Goal: Transaction & Acquisition: Purchase product/service

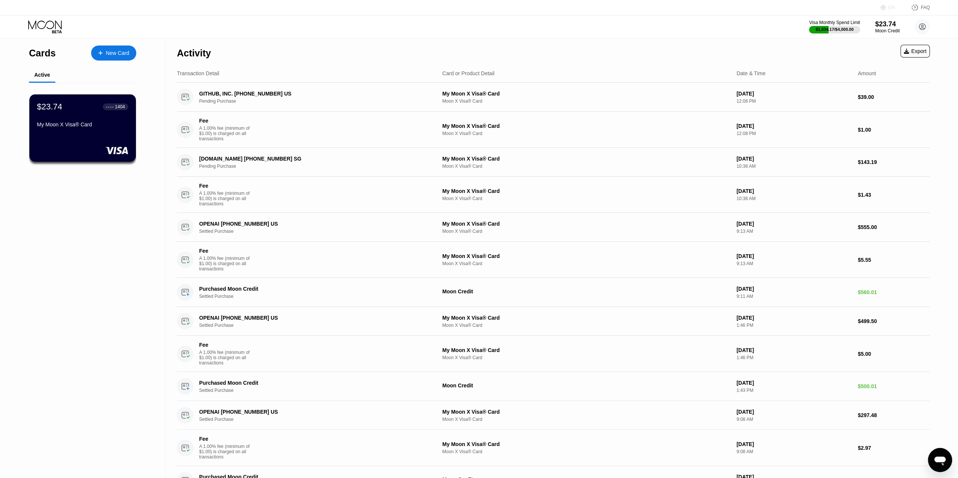
click at [890, 9] on div "EN" at bounding box center [891, 7] width 6 height 5
click at [847, 47] on div "Select an item" at bounding box center [851, 42] width 71 height 15
click at [861, 40] on div "Select an item" at bounding box center [847, 42] width 52 height 6
click at [831, 8] on div "EN Language Select an item Save FAQ" at bounding box center [479, 7] width 958 height 15
click at [888, 4] on div "EN" at bounding box center [884, 8] width 8 height 8
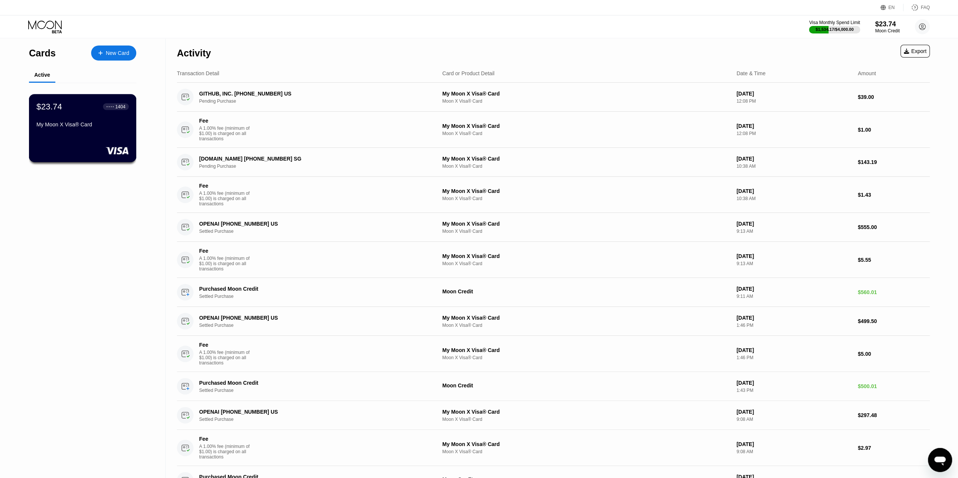
click at [83, 135] on div "$23.74 ● ● ● ● 1404 My Moon X Visa® Card" at bounding box center [83, 128] width 108 height 68
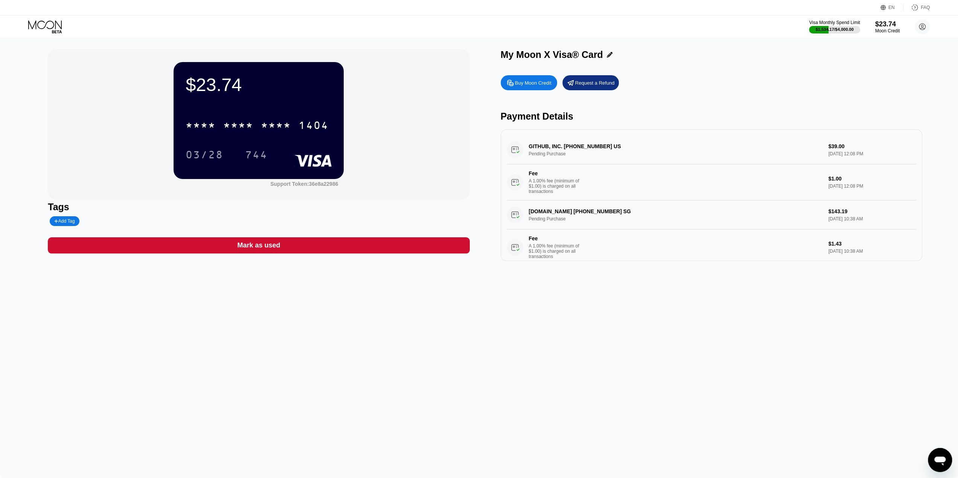
click at [528, 86] on div "Buy Moon Credit" at bounding box center [533, 83] width 36 height 6
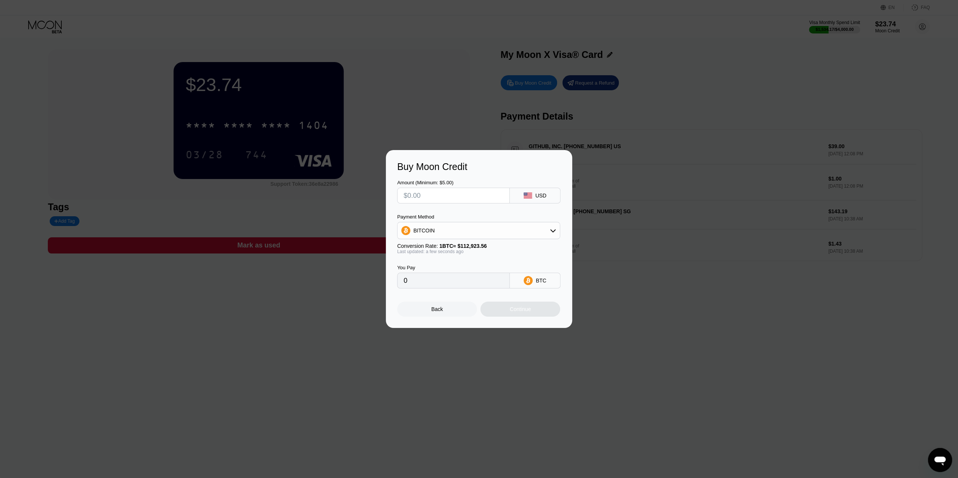
click at [464, 229] on div "BITCOIN" at bounding box center [478, 230] width 162 height 15
click at [437, 265] on span "USDT on TRON" at bounding box center [434, 268] width 38 height 6
type input "0.00"
click at [435, 196] on input "text" at bounding box center [453, 195] width 100 height 15
type input "$5"
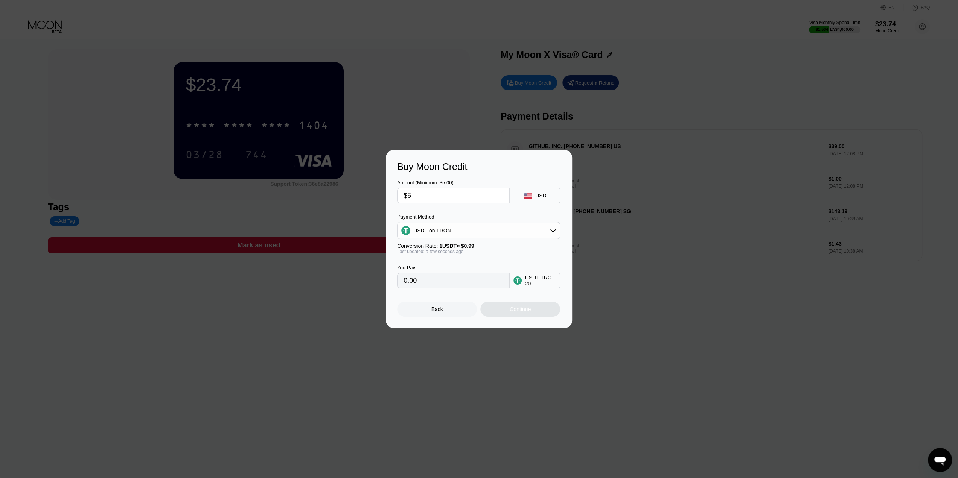
type input "5.05"
type input "$55"
type input "55.56"
type input "$555"
type input "560.61"
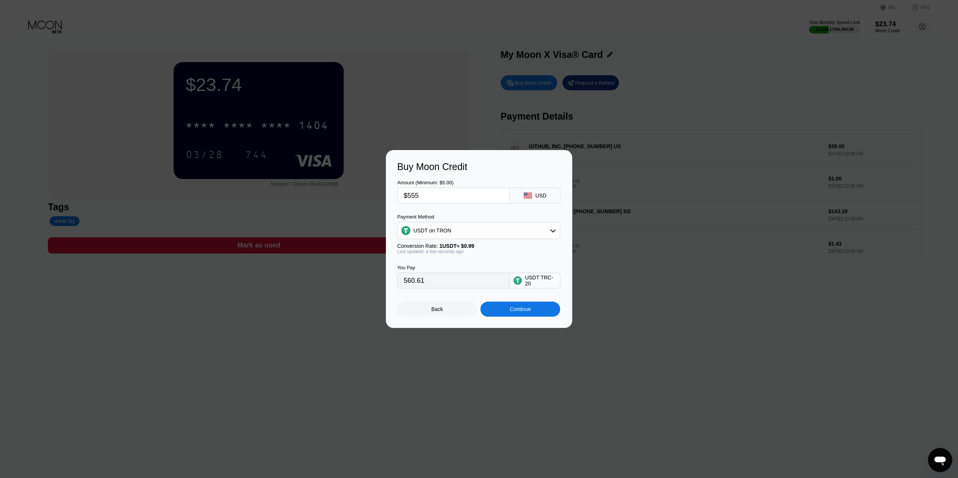
click at [462, 216] on div "Payment Method" at bounding box center [478, 217] width 163 height 6
drag, startPoint x: 425, startPoint y: 197, endPoint x: 400, endPoint y: 198, distance: 24.5
click at [400, 198] on div "$555" at bounding box center [453, 196] width 112 height 16
type input "$5"
type input "5.05"
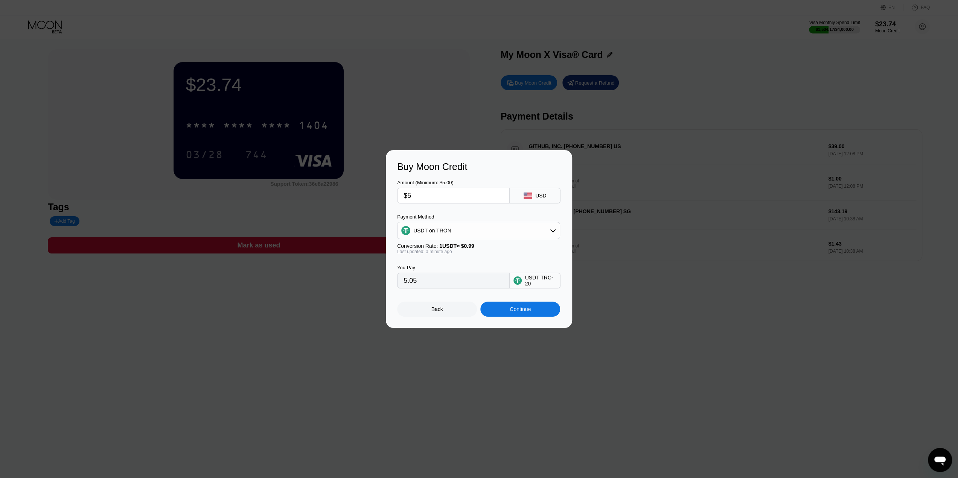
type input "$56"
type input "56.57"
type input "$560"
type input "565.66"
type input "$560"
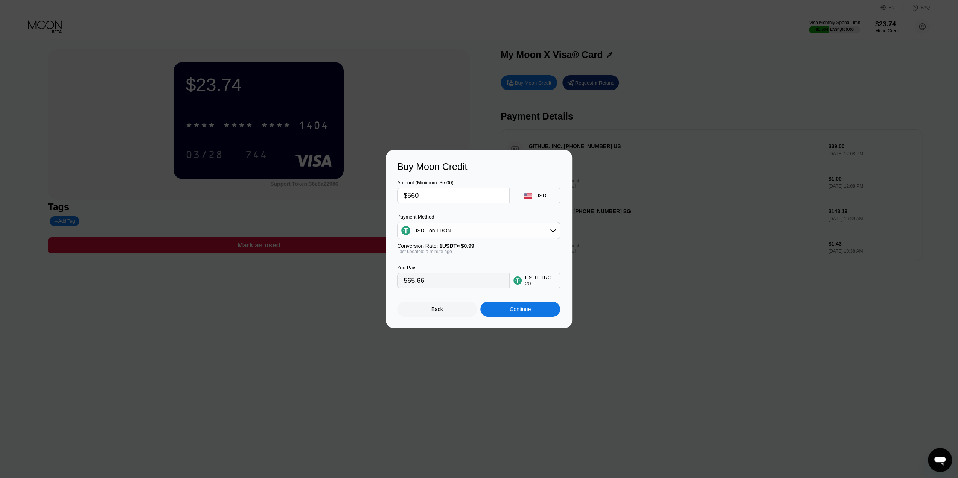
click at [465, 213] on div "Amount (Minimum: $5.00) $560 USD Payment Method USDT on TRON Conversion Rate: 1…" at bounding box center [479, 230] width 164 height 116
click at [491, 261] on div "You Pay 565.66 USDT TRC-20" at bounding box center [479, 271] width 164 height 34
click at [523, 312] on div "Continue" at bounding box center [519, 309] width 21 height 6
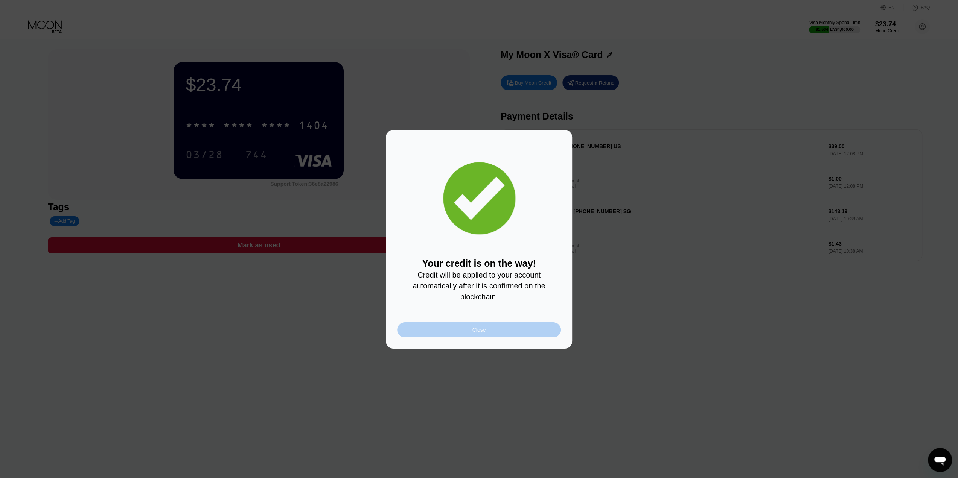
click at [476, 332] on div "Close" at bounding box center [479, 330] width 14 height 6
